Goal: Find specific page/section: Find specific page/section

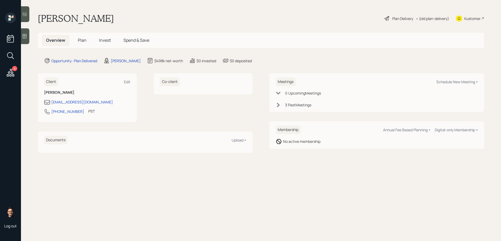
click at [106, 43] on span "Invest" at bounding box center [105, 40] width 12 height 6
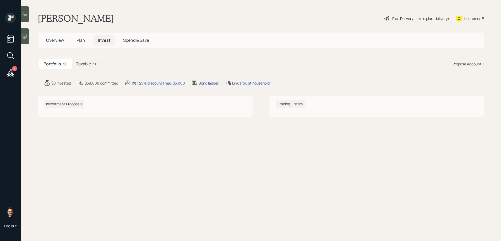
click at [88, 63] on h5 "Taxable" at bounding box center [83, 63] width 15 height 5
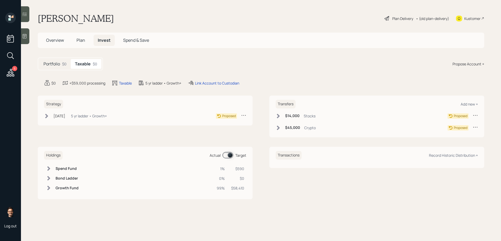
click at [85, 40] on h5 "Plan" at bounding box center [80, 40] width 17 height 11
